Goal: Information Seeking & Learning: Learn about a topic

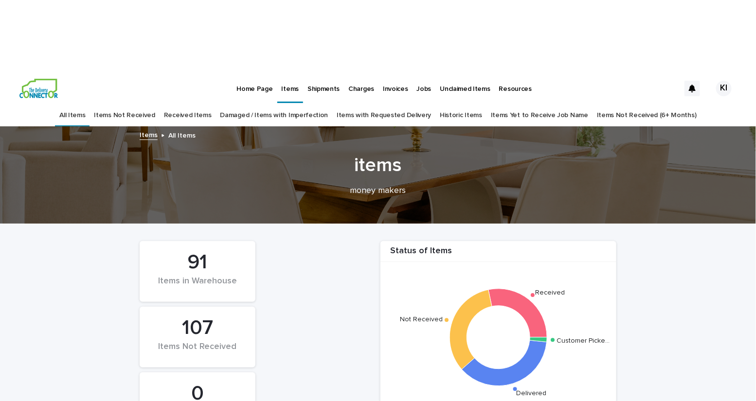
click at [289, 104] on link "Damaged / Items with Imperfection" at bounding box center [274, 115] width 108 height 23
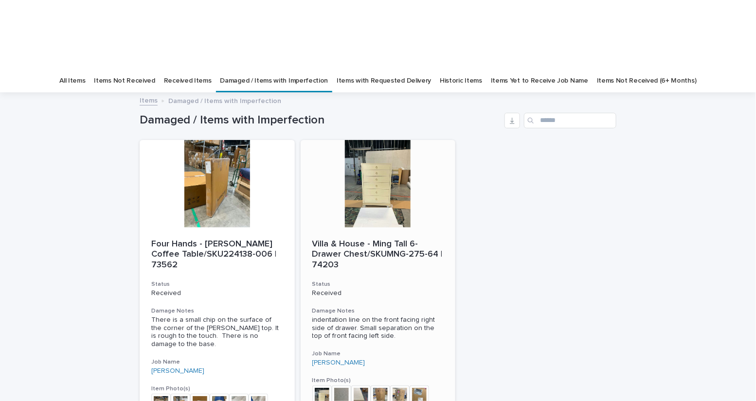
scroll to position [36, 0]
click at [378, 140] on div at bounding box center [378, 183] width 155 height 88
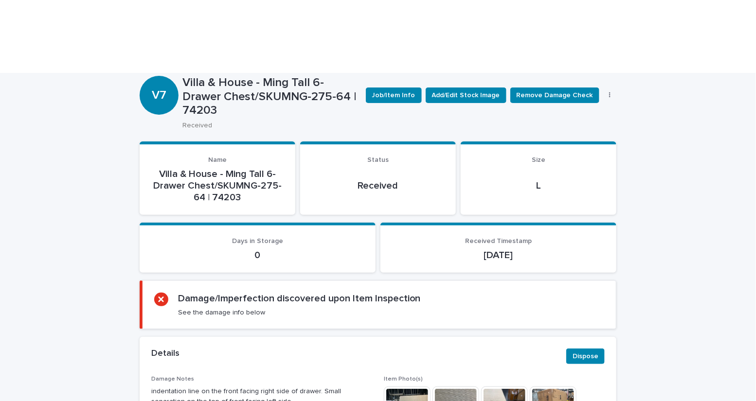
scroll to position [104, 0]
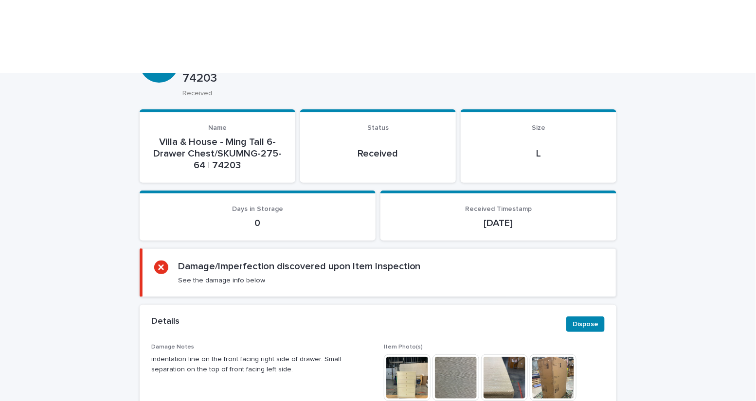
click at [401, 355] on img at bounding box center [407, 378] width 47 height 47
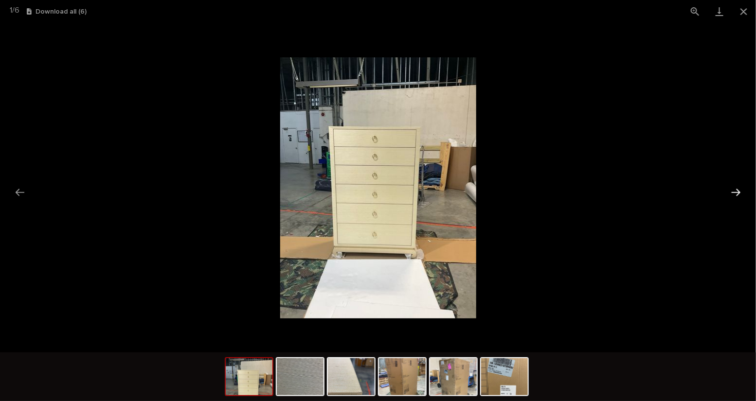
click at [734, 191] on button "Next slide" at bounding box center [736, 192] width 20 height 19
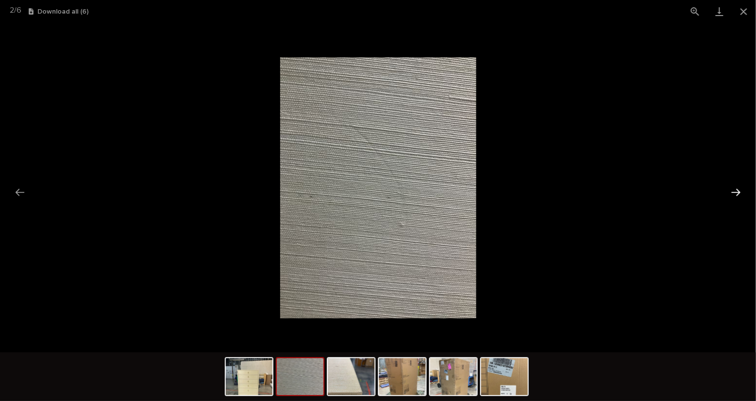
click at [734, 191] on button "Next slide" at bounding box center [736, 192] width 20 height 19
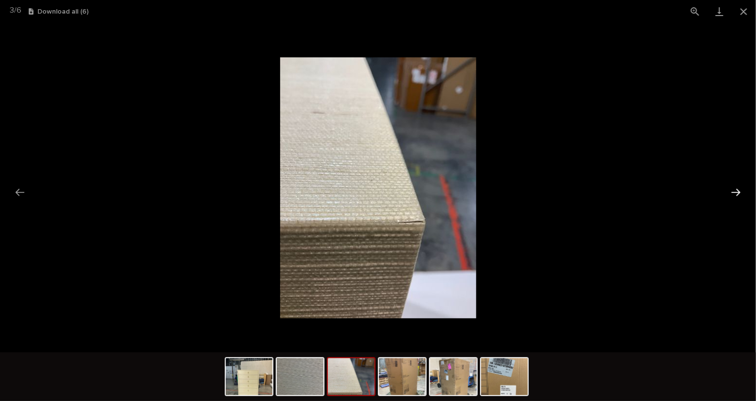
click at [734, 191] on button "Next slide" at bounding box center [736, 192] width 20 height 19
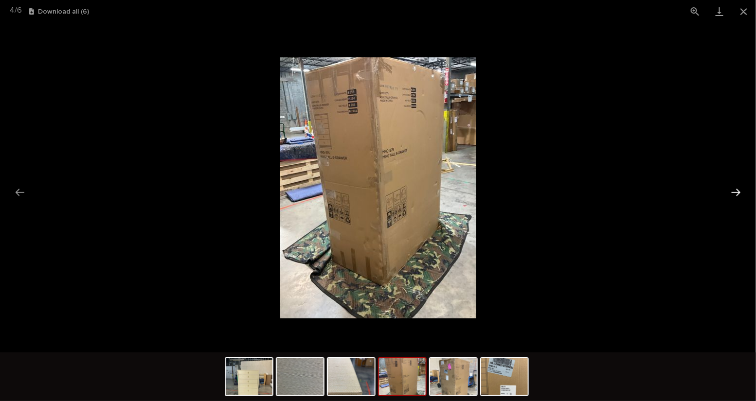
click at [734, 189] on button "Next slide" at bounding box center [736, 192] width 20 height 19
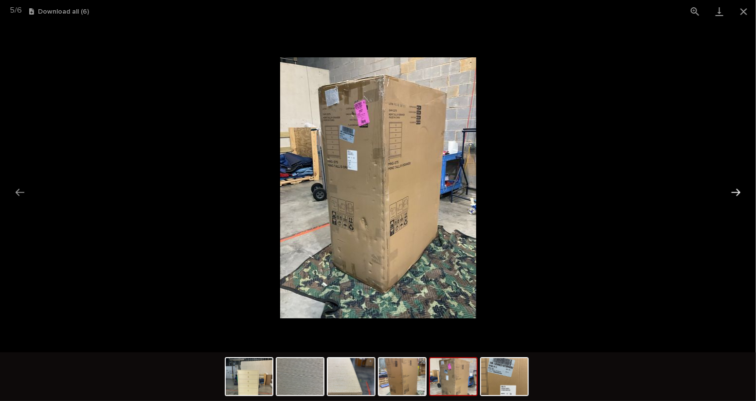
click at [738, 189] on button "Next slide" at bounding box center [736, 192] width 20 height 19
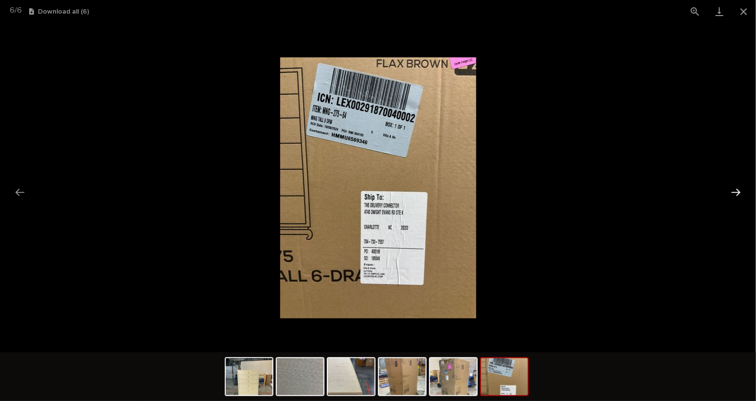
click at [738, 189] on button "Next slide" at bounding box center [736, 192] width 20 height 19
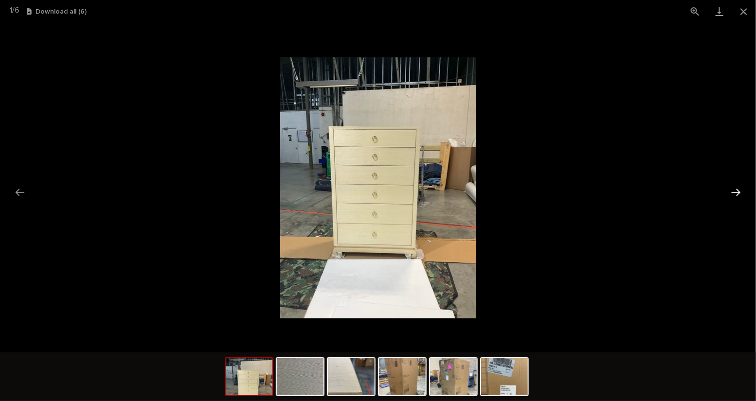
click at [738, 189] on button "Next slide" at bounding box center [736, 192] width 20 height 19
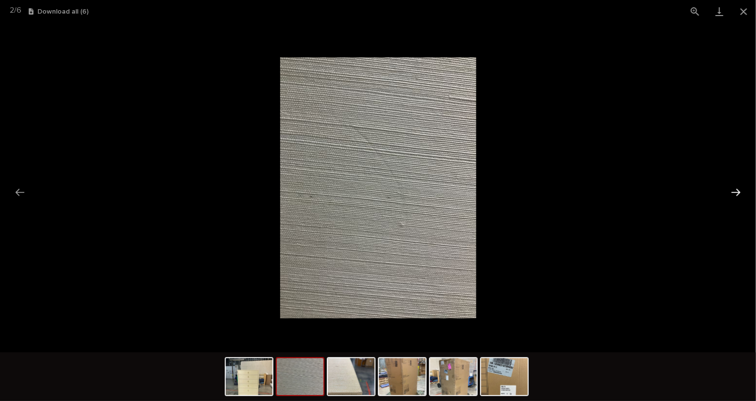
click at [738, 189] on button "Next slide" at bounding box center [736, 192] width 20 height 19
click at [742, 10] on button "Close gallery" at bounding box center [744, 11] width 24 height 23
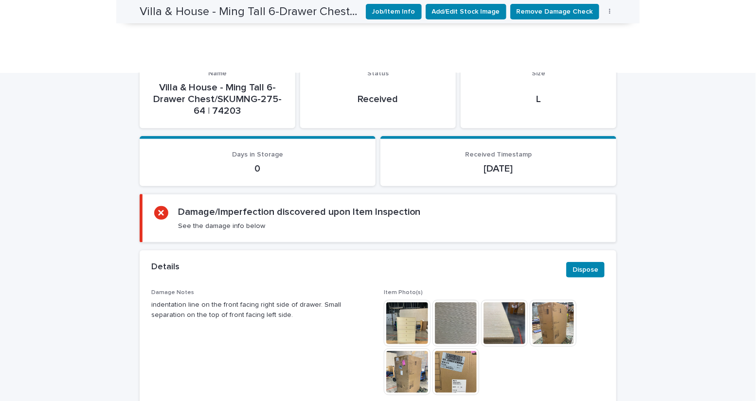
scroll to position [157, 0]
click at [501, 301] on img at bounding box center [504, 324] width 47 height 47
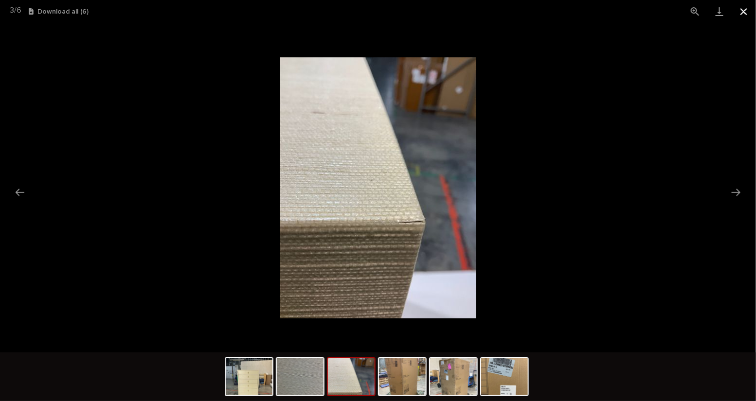
click at [745, 17] on button "Close gallery" at bounding box center [744, 11] width 24 height 23
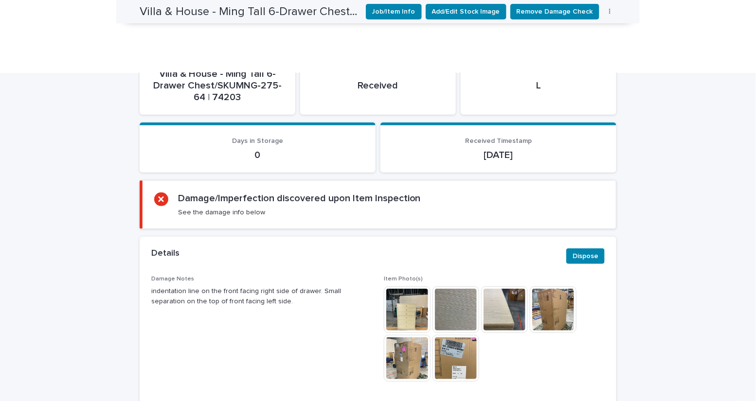
scroll to position [188, 0]
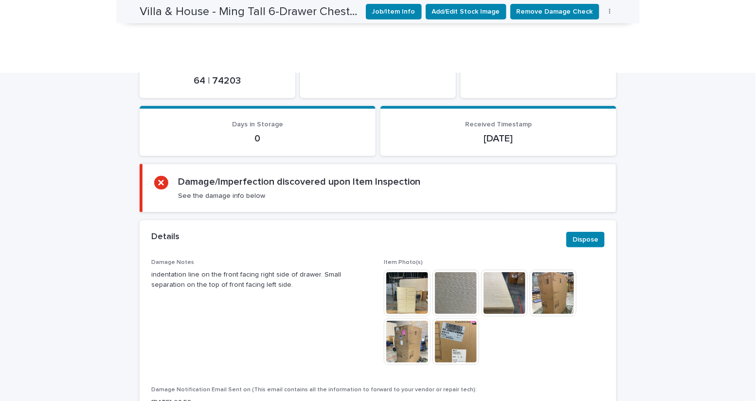
click at [462, 270] on img at bounding box center [455, 293] width 47 height 47
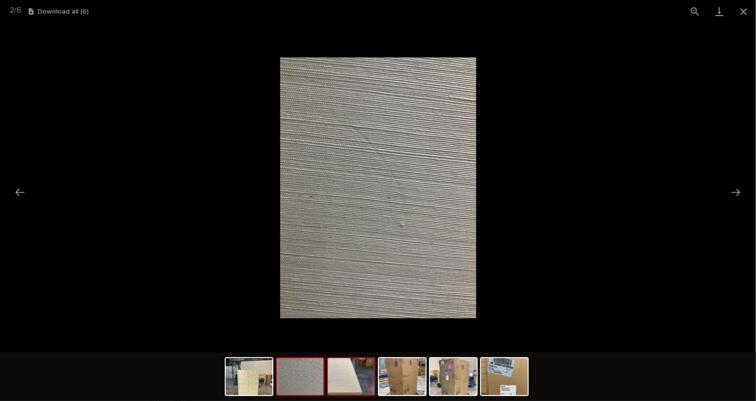
click at [336, 388] on img at bounding box center [351, 376] width 47 height 37
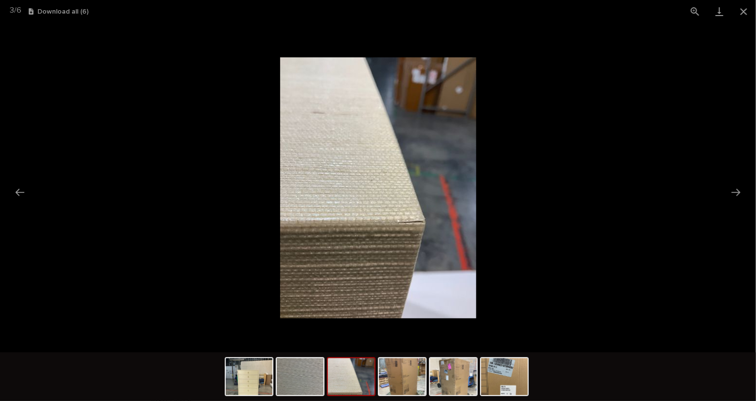
click at [347, 375] on img at bounding box center [351, 376] width 47 height 37
click at [744, 14] on button "Close gallery" at bounding box center [744, 11] width 24 height 23
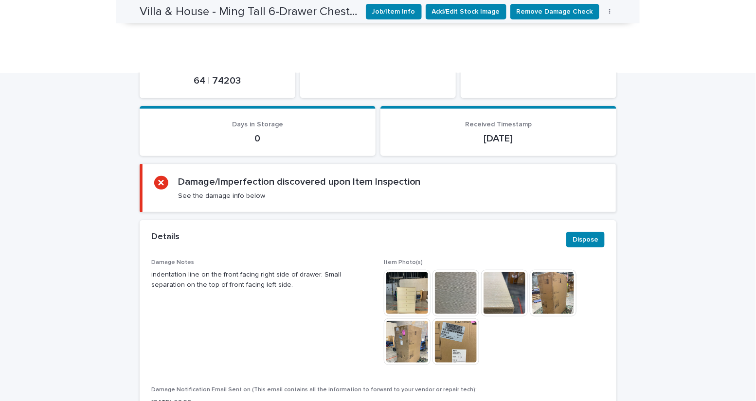
click at [452, 270] on img at bounding box center [455, 293] width 47 height 47
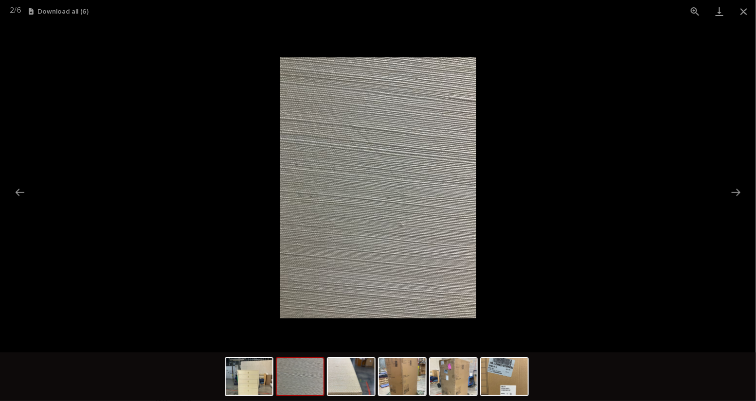
scroll to position [0, 0]
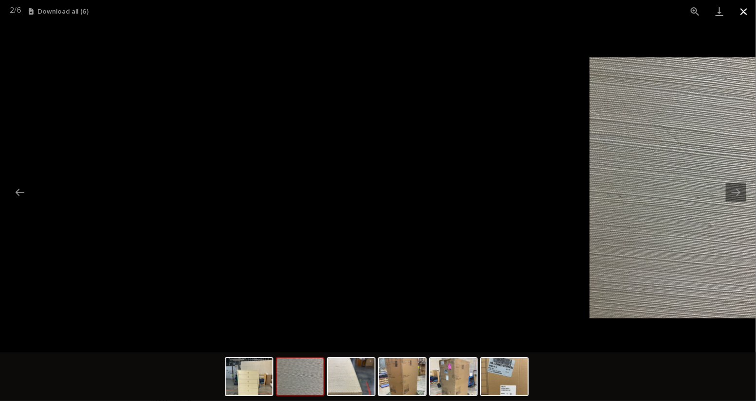
click at [746, 13] on button "Close gallery" at bounding box center [744, 11] width 24 height 23
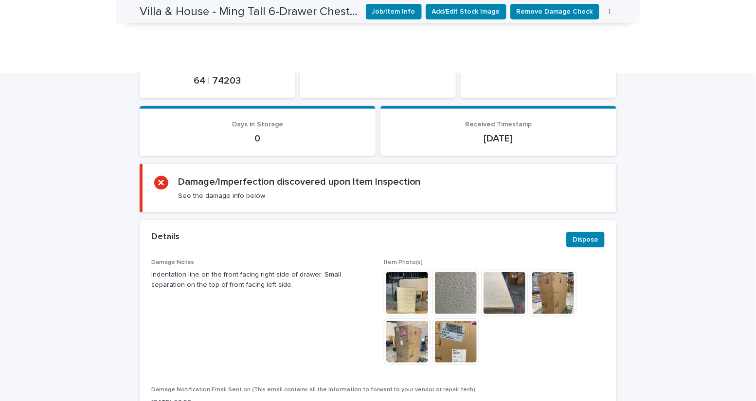
click at [423, 232] on div "Details Dispose" at bounding box center [377, 240] width 453 height 16
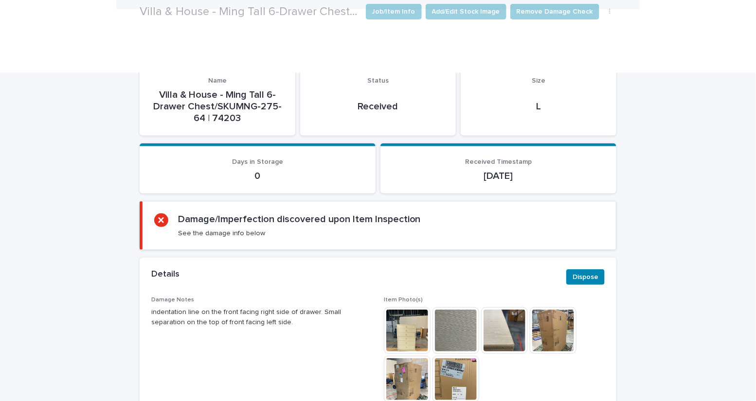
scroll to position [167, 0]
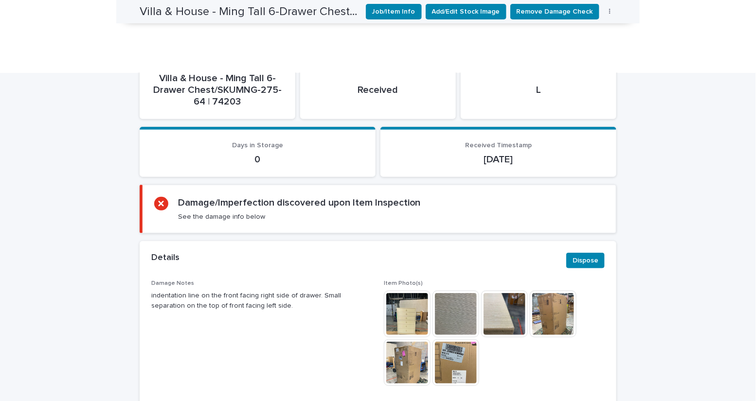
click at [402, 291] on img at bounding box center [407, 314] width 47 height 47
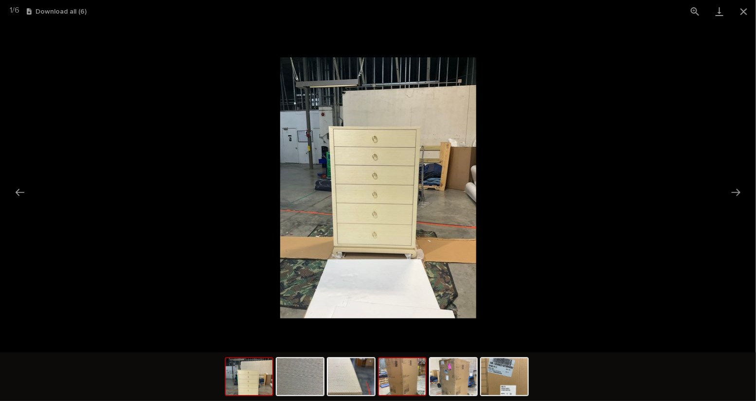
click at [393, 390] on img at bounding box center [402, 376] width 47 height 37
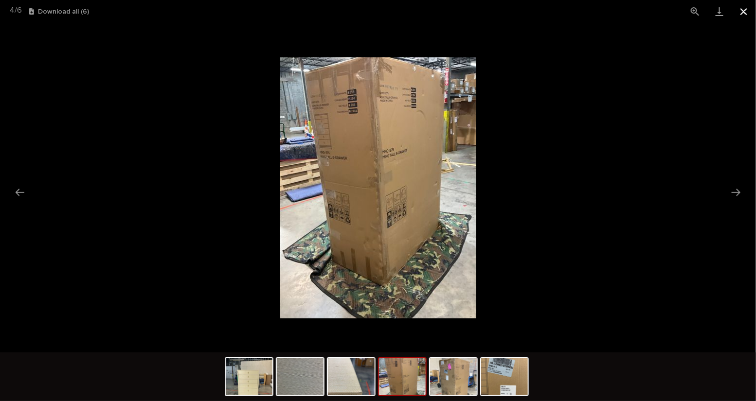
click at [746, 14] on button "Close gallery" at bounding box center [744, 11] width 24 height 23
